Goal: Task Accomplishment & Management: Use online tool/utility

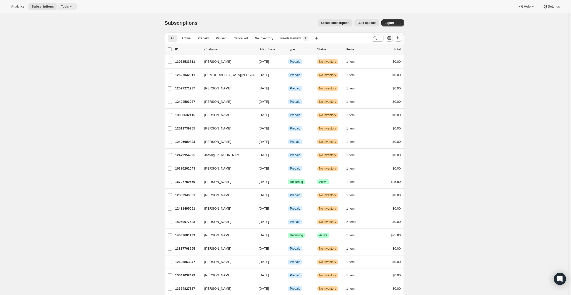
click at [61, 7] on button "Tools" at bounding box center [67, 6] width 19 height 7
click at [57, 15] on span "Subscription Plans" at bounding box center [62, 17] width 27 height 4
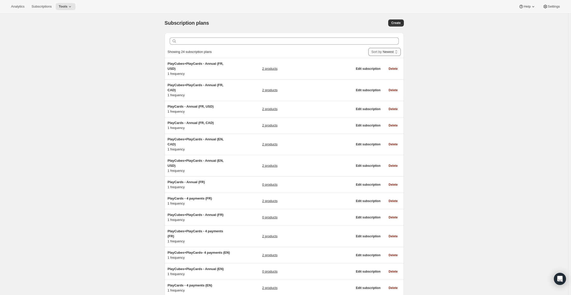
click at [389, 55] on select "Newest Oldest Recently updated Least recently updated" at bounding box center [384, 52] width 32 height 8
click at [369, 48] on select "Newest Oldest Recently updated Least recently updated" at bounding box center [384, 52] width 32 height 8
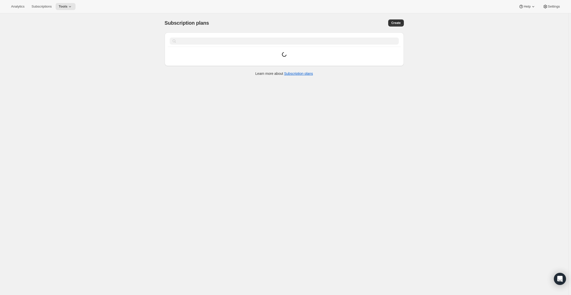
select select "CREATED_AT|0"
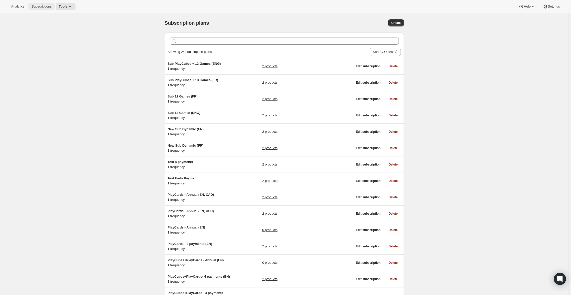
click at [40, 6] on span "Subscriptions" at bounding box center [41, 7] width 20 height 4
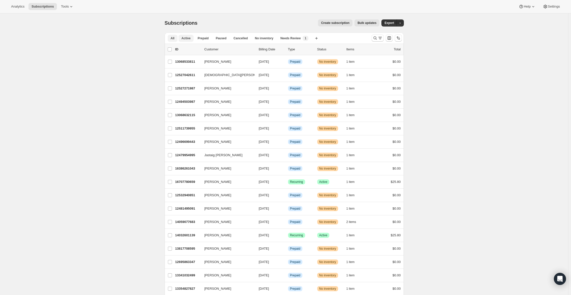
click at [185, 40] on button "Active" at bounding box center [185, 38] width 15 height 7
click at [204, 38] on span "Prepaid" at bounding box center [203, 38] width 11 height 4
click at [212, 34] on div "Prepaid" at bounding box center [205, 37] width 21 height 7
click at [212, 35] on button "Prepaid" at bounding box center [205, 38] width 21 height 7
click at [212, 36] on icon "button" at bounding box center [211, 38] width 5 height 5
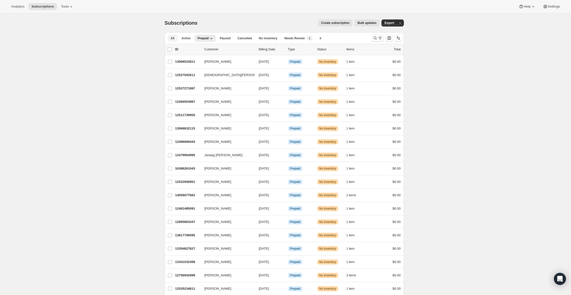
click at [174, 41] on button "All" at bounding box center [173, 38] width 10 height 7
click at [400, 24] on icon "button" at bounding box center [400, 22] width 3 height 3
click at [387, 33] on span "Subscription data" at bounding box center [374, 33] width 25 height 4
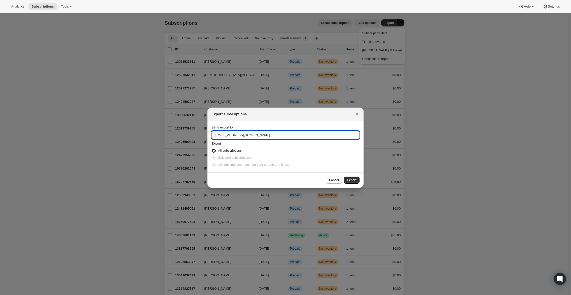
click at [274, 136] on input "[EMAIL_ADDRESS][DOMAIN_NAME]" at bounding box center [285, 135] width 148 height 8
type input "[PERSON_NAME][EMAIL_ADDRESS][DOMAIN_NAME]"
click at [351, 181] on span "Export" at bounding box center [352, 180] width 10 height 4
